Goal: Task Accomplishment & Management: Manage account settings

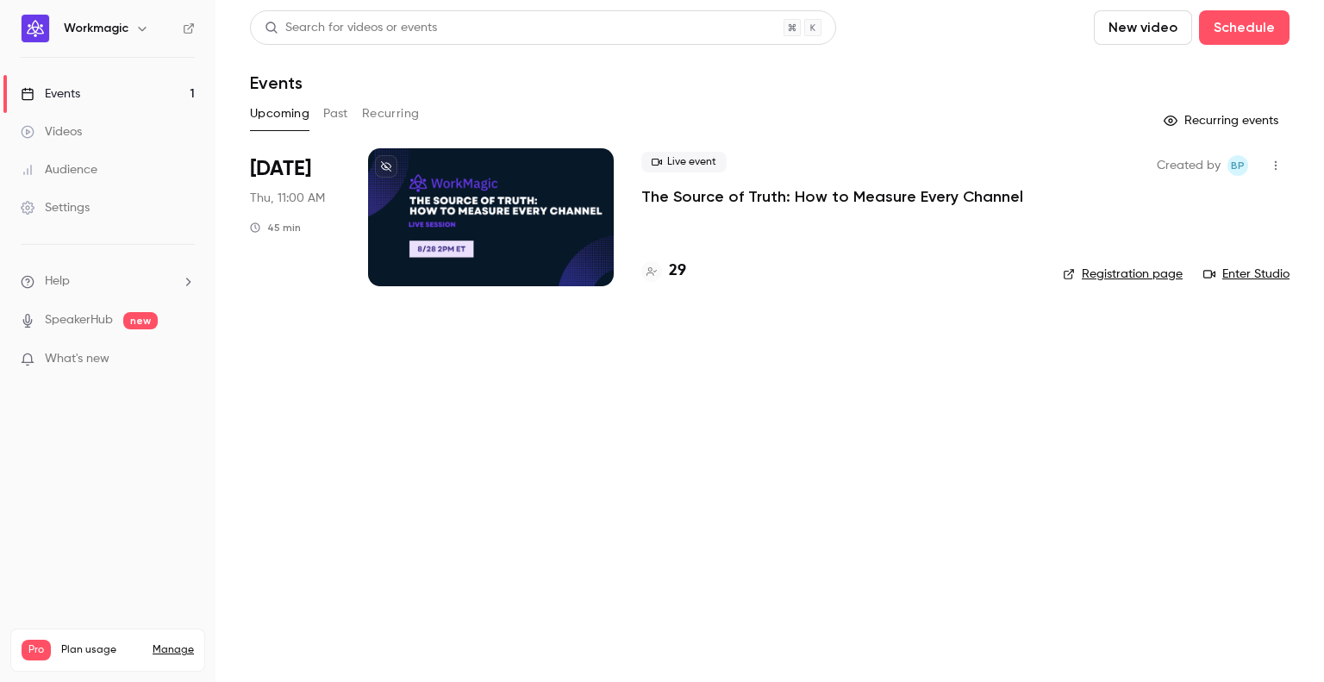
click at [699, 199] on p "The Source of Truth: How to Measure Every Channel" at bounding box center [832, 196] width 382 height 21
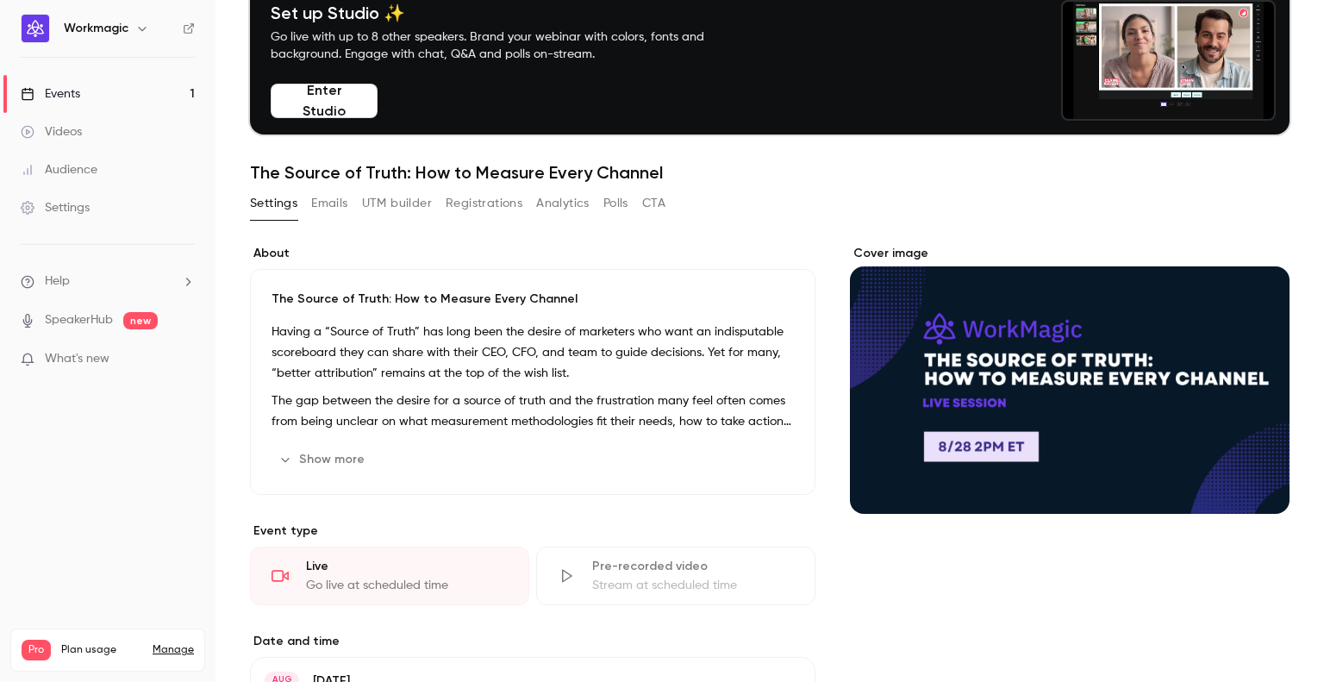
scroll to position [172, 0]
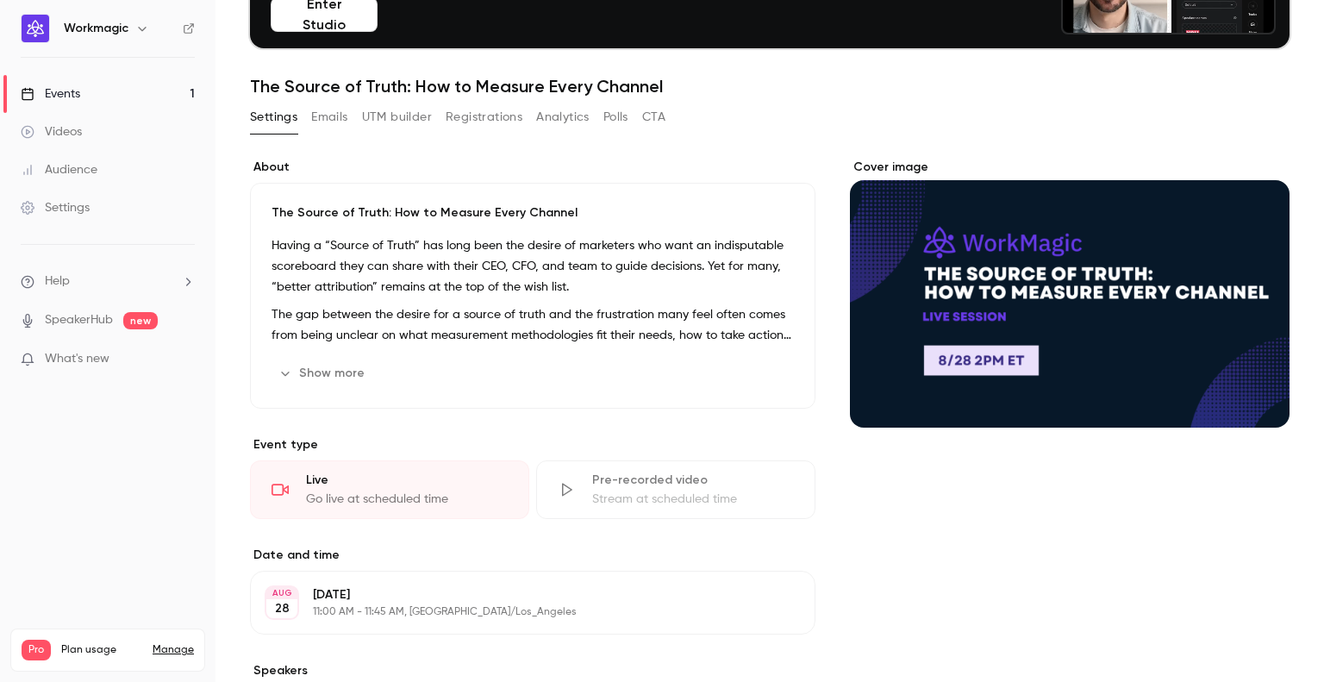
click at [338, 116] on button "Emails" at bounding box center [329, 117] width 36 height 28
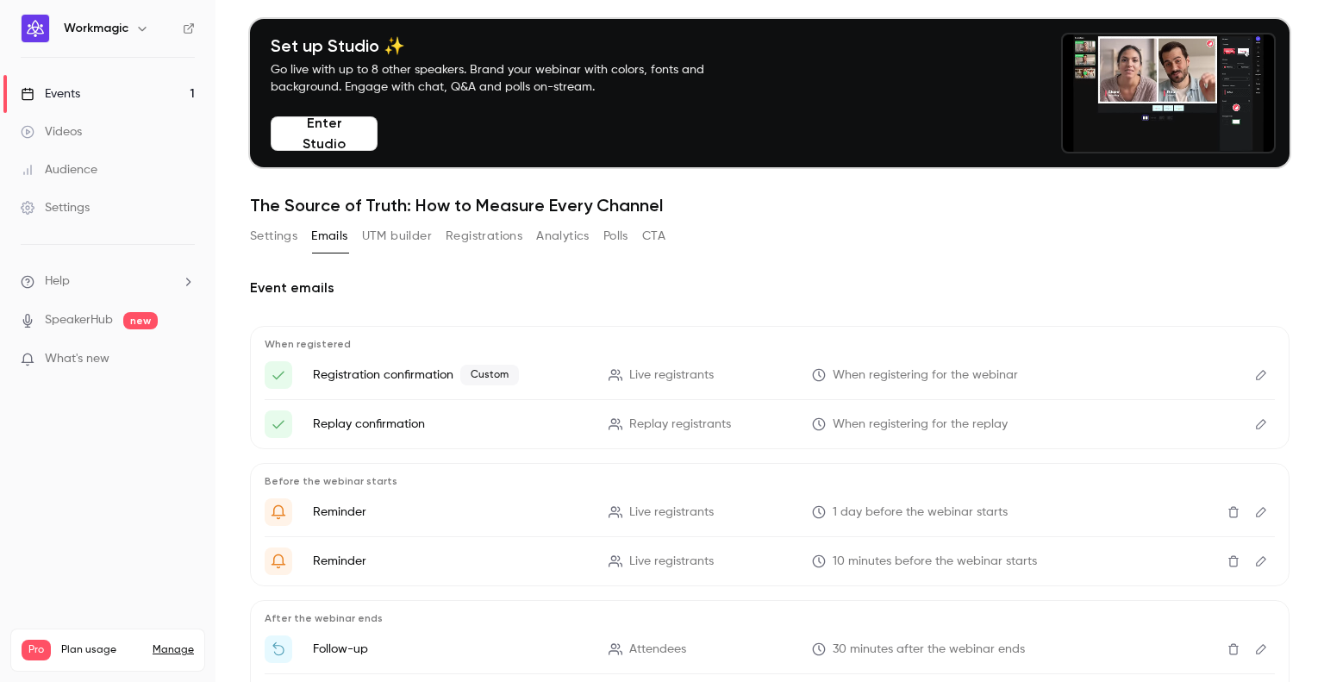
scroll to position [103, 0]
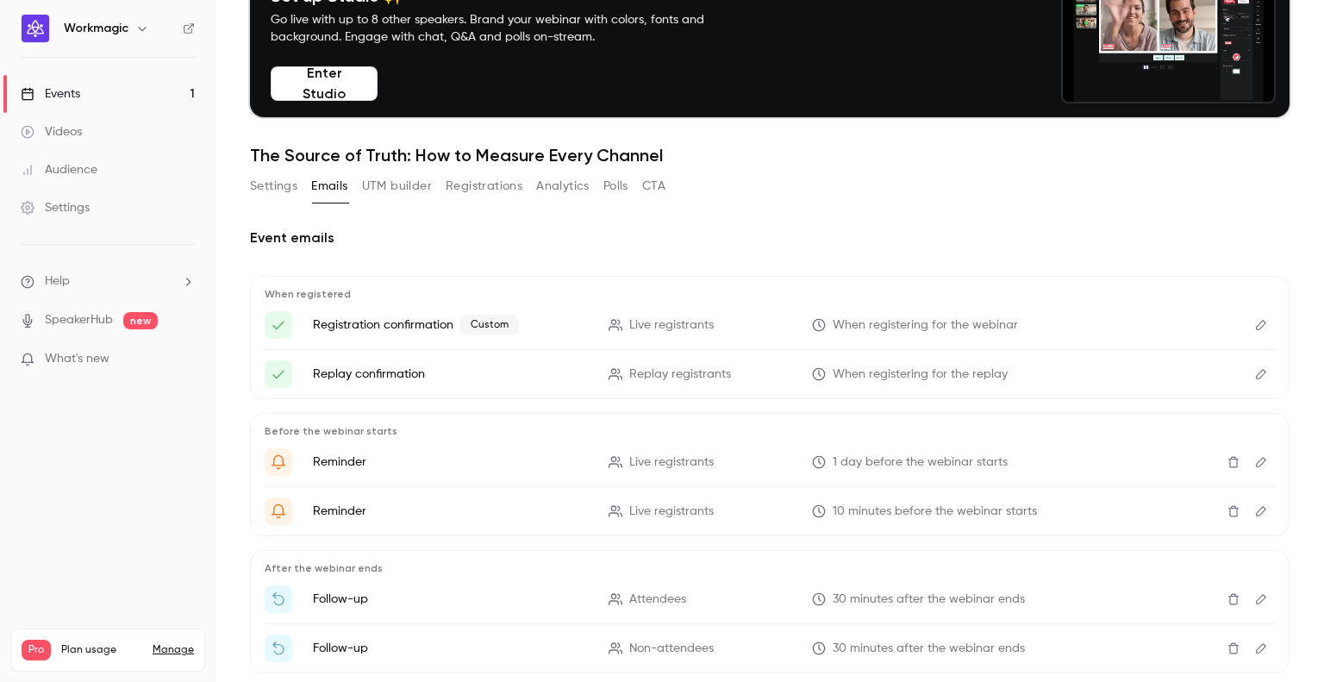
click at [463, 192] on button "Registrations" at bounding box center [484, 186] width 77 height 28
